Goal: Check status: Check status

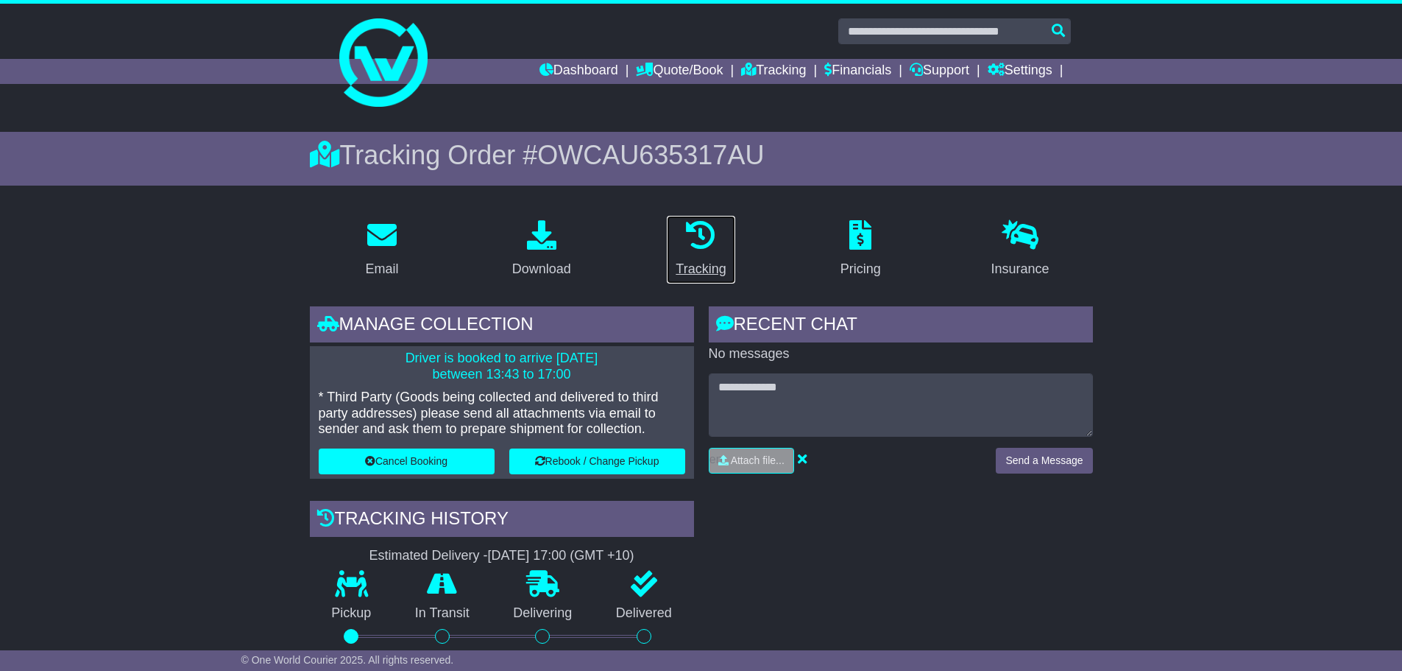
click at [699, 248] on icon at bounding box center [700, 234] width 29 height 29
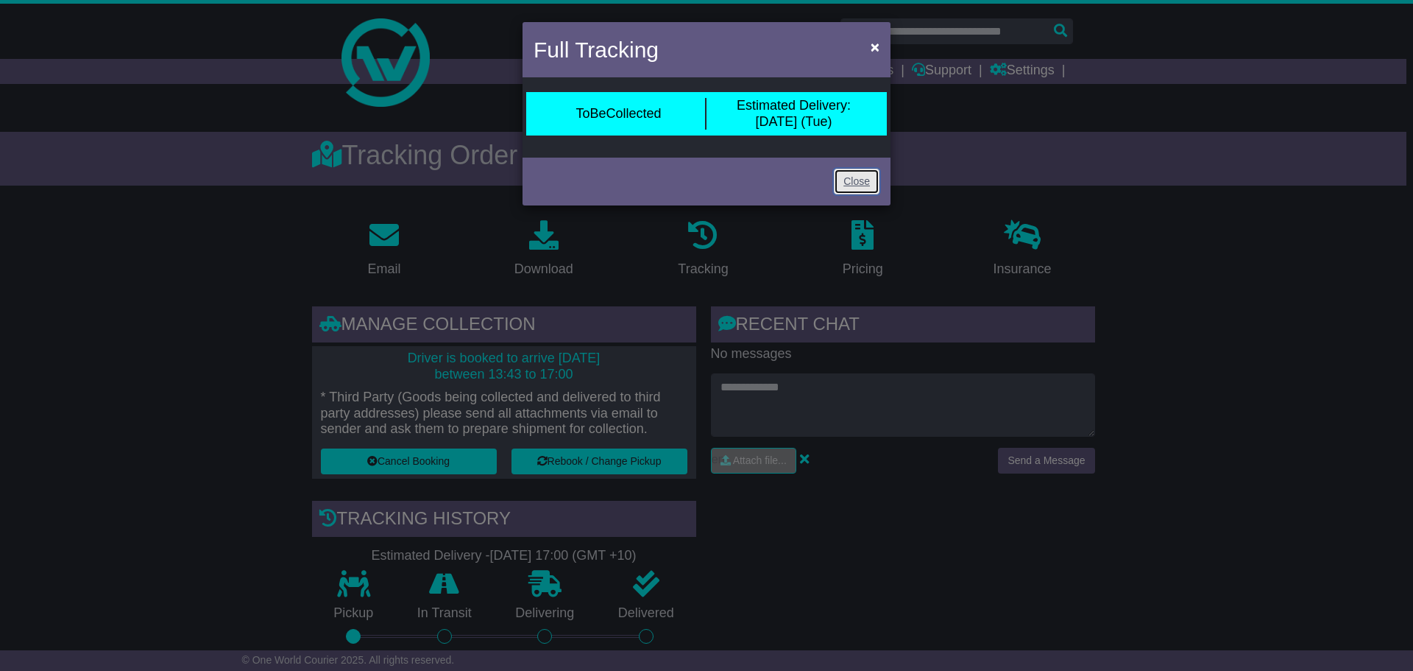
click at [878, 187] on link "Close" at bounding box center [857, 182] width 46 height 26
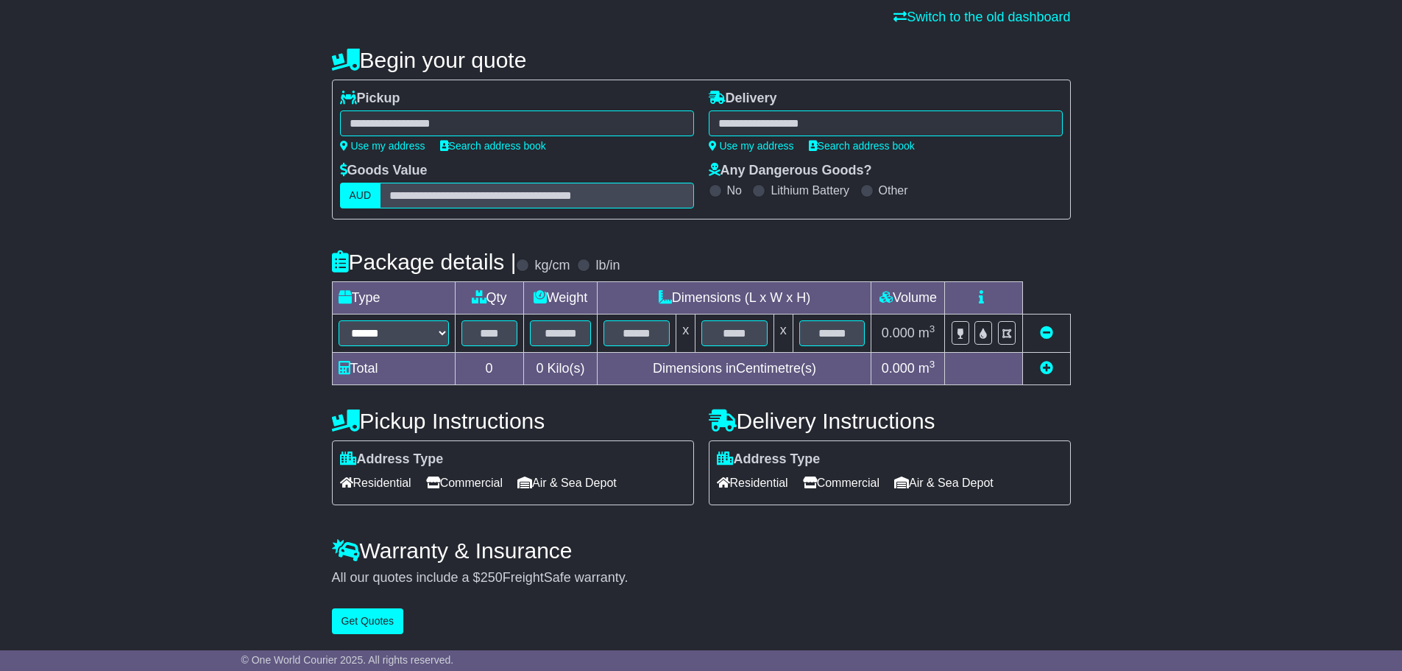
click at [663, 76] on div "**********" at bounding box center [701, 312] width 739 height 545
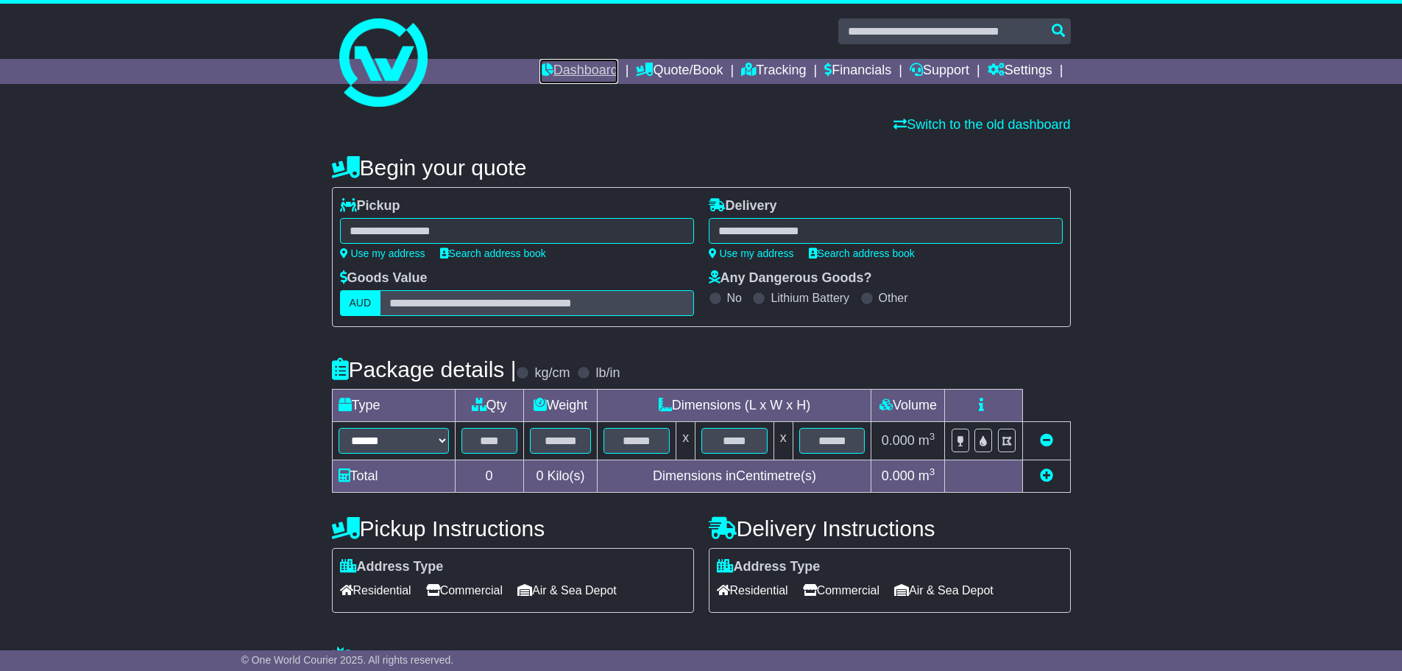
click at [540, 65] on link "Dashboard" at bounding box center [579, 71] width 79 height 25
